Goal: Navigation & Orientation: Find specific page/section

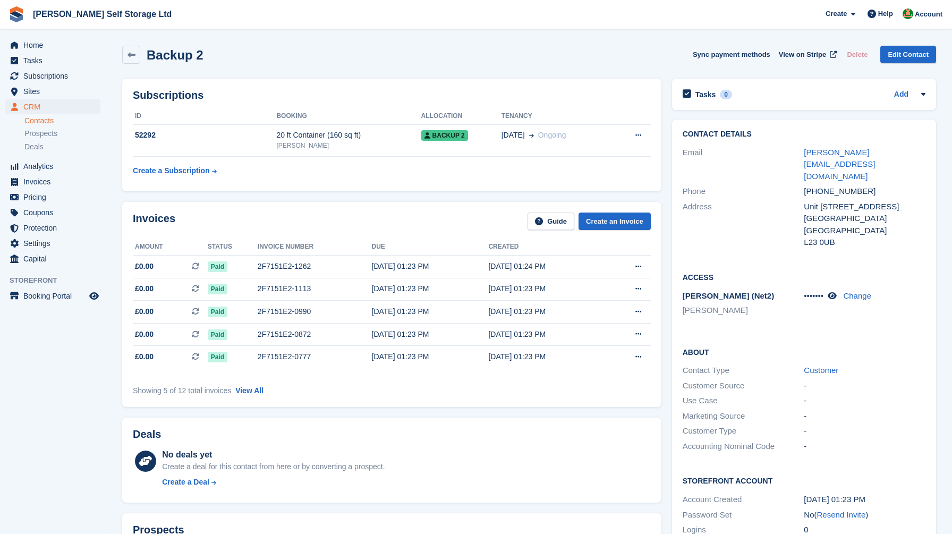
click at [54, 40] on span "Home" at bounding box center [55, 45] width 64 height 15
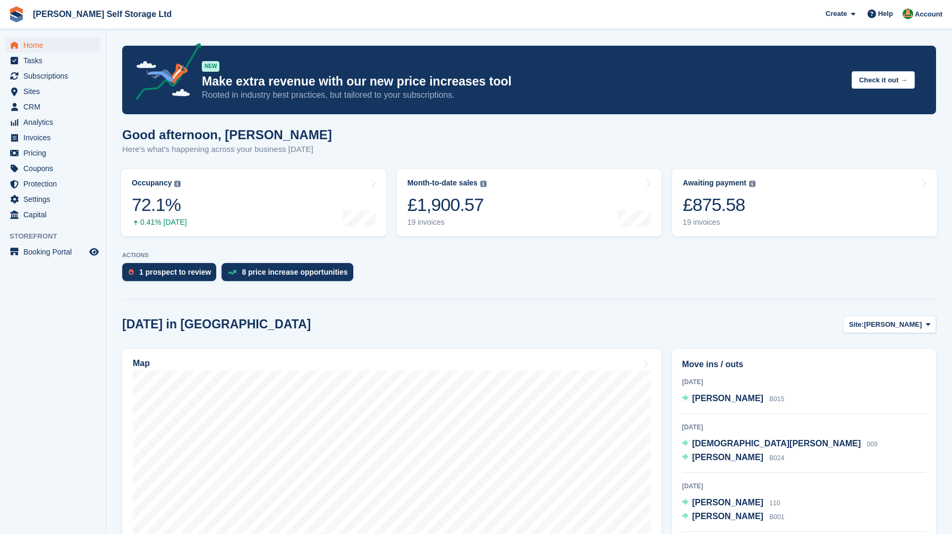
click at [46, 41] on span "Home" at bounding box center [55, 45] width 64 height 15
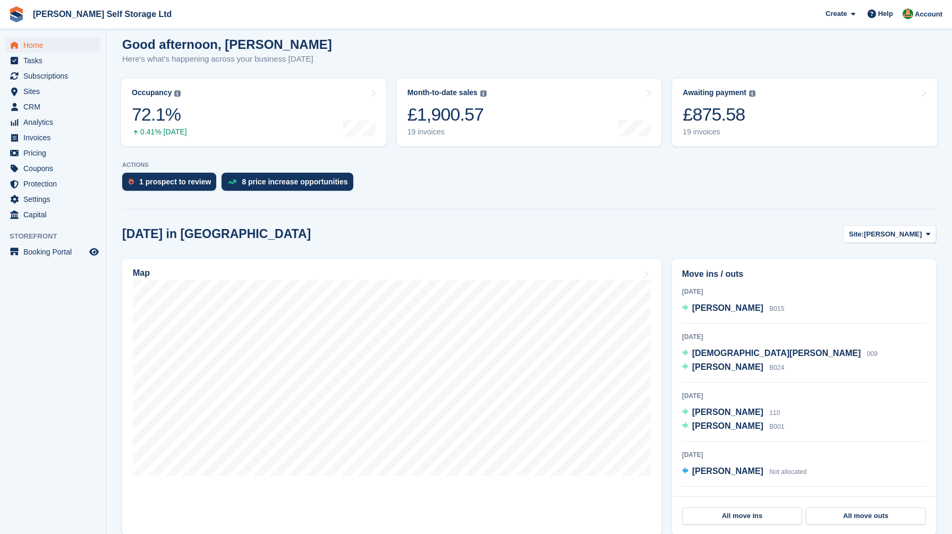
scroll to position [90, 0]
click at [187, 180] on div "1 prospect to review" at bounding box center [175, 182] width 72 height 8
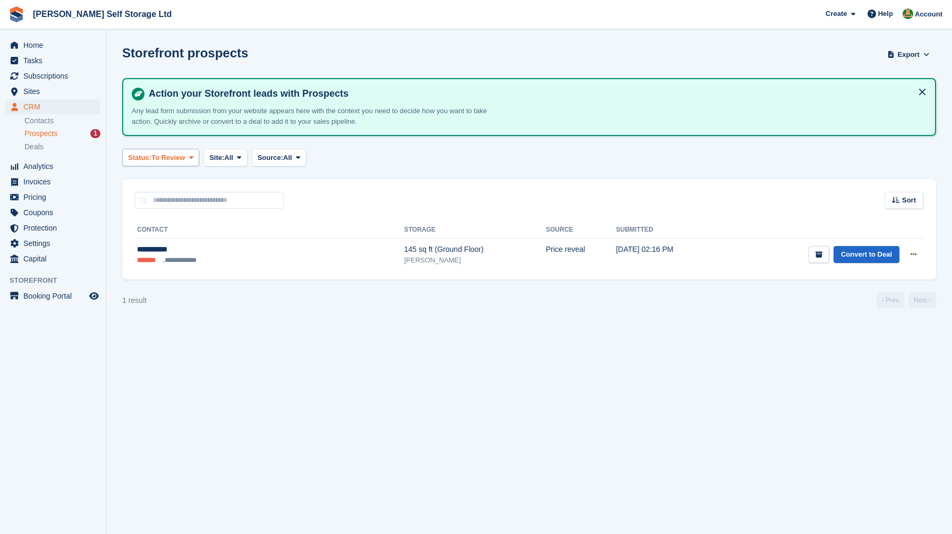
click at [193, 157] on icon at bounding box center [191, 157] width 4 height 7
click at [174, 184] on link "All" at bounding box center [173, 182] width 92 height 19
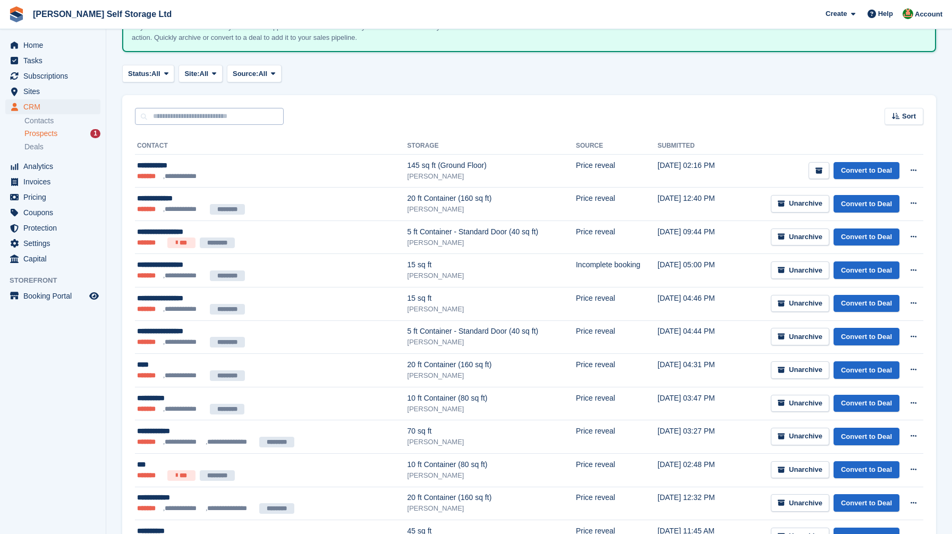
scroll to position [93, 0]
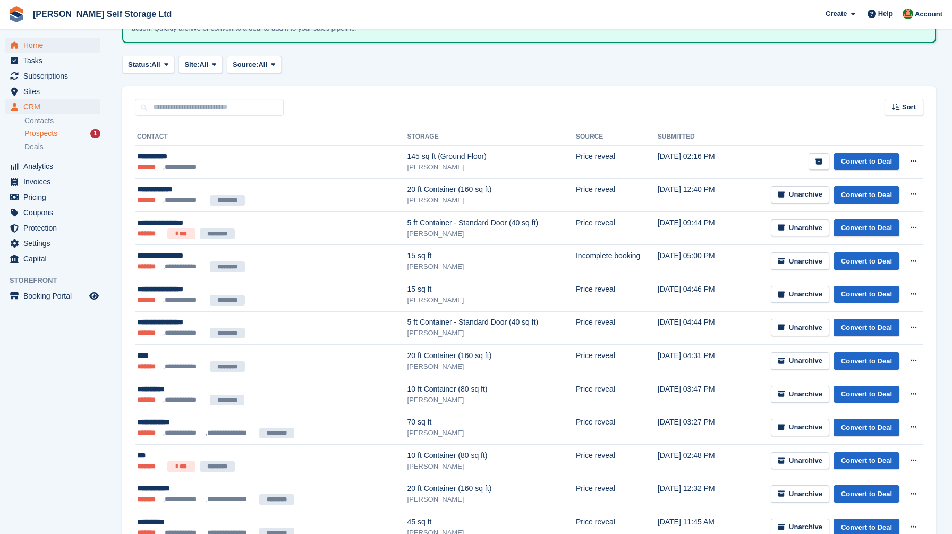
click at [40, 48] on span "Home" at bounding box center [55, 45] width 64 height 15
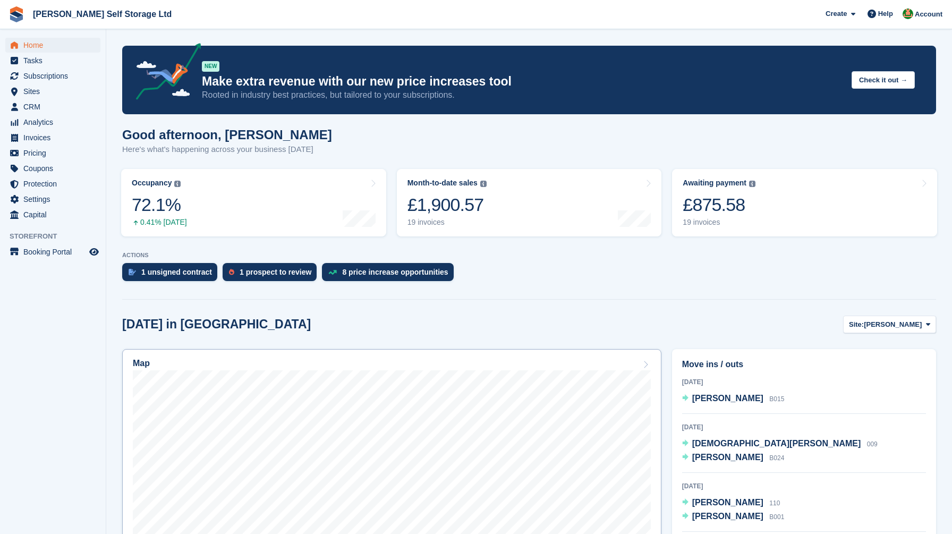
click at [368, 365] on div "Map" at bounding box center [392, 365] width 518 height 12
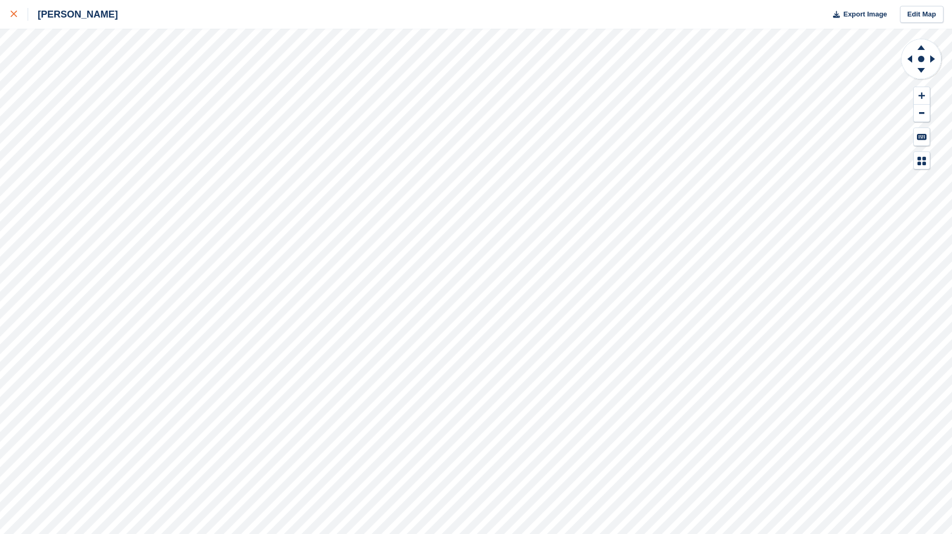
click at [13, 9] on div at bounding box center [20, 14] width 18 height 13
